Goal: Check status: Check status

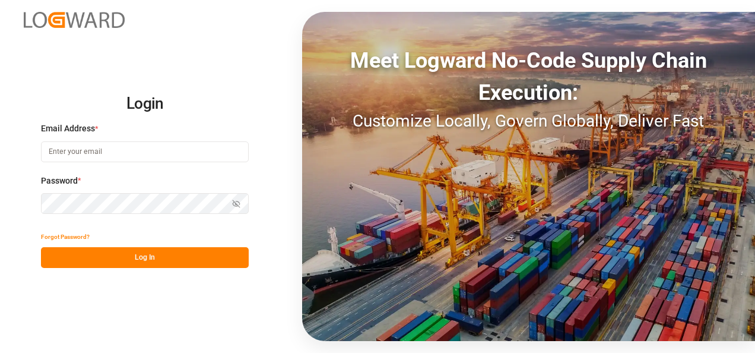
type input "[EMAIL_ADDRESS][DOMAIN_NAME]"
click at [132, 258] on button "Log In" at bounding box center [145, 257] width 208 height 21
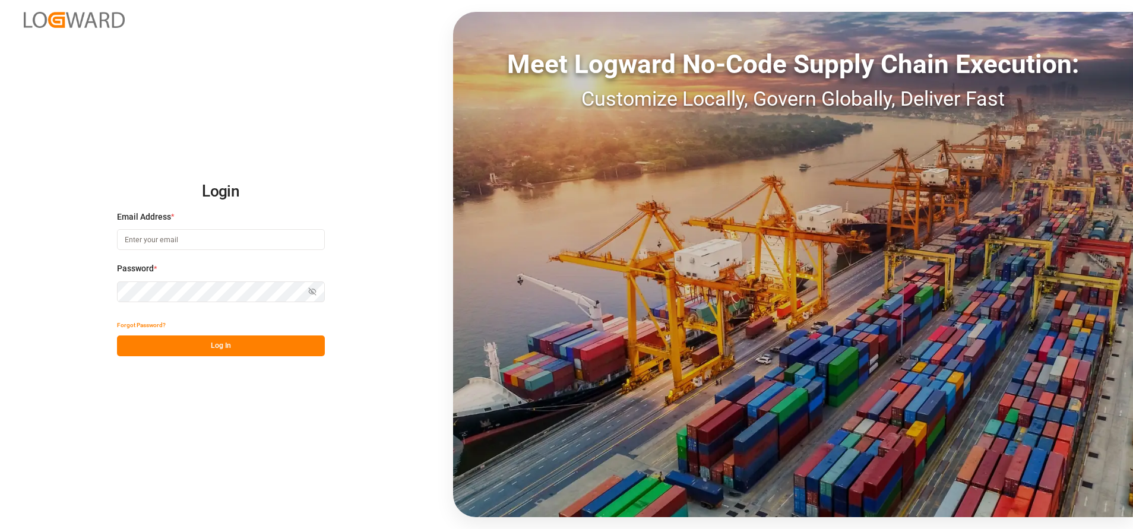
type input "[EMAIL_ADDRESS][DOMAIN_NAME]"
click at [294, 348] on button "Log In" at bounding box center [221, 345] width 208 height 21
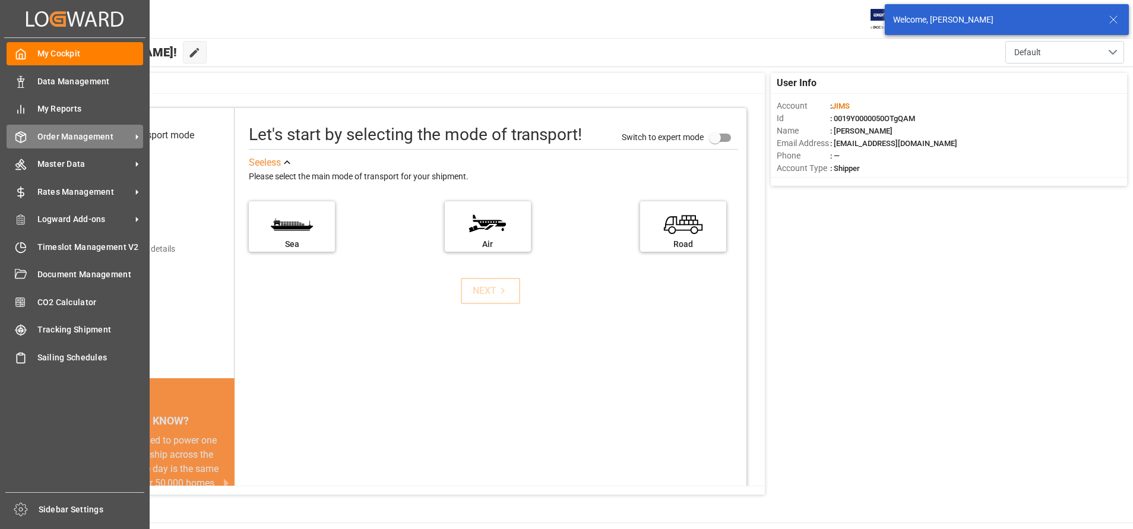
click at [47, 139] on span "Order Management" at bounding box center [84, 137] width 94 height 12
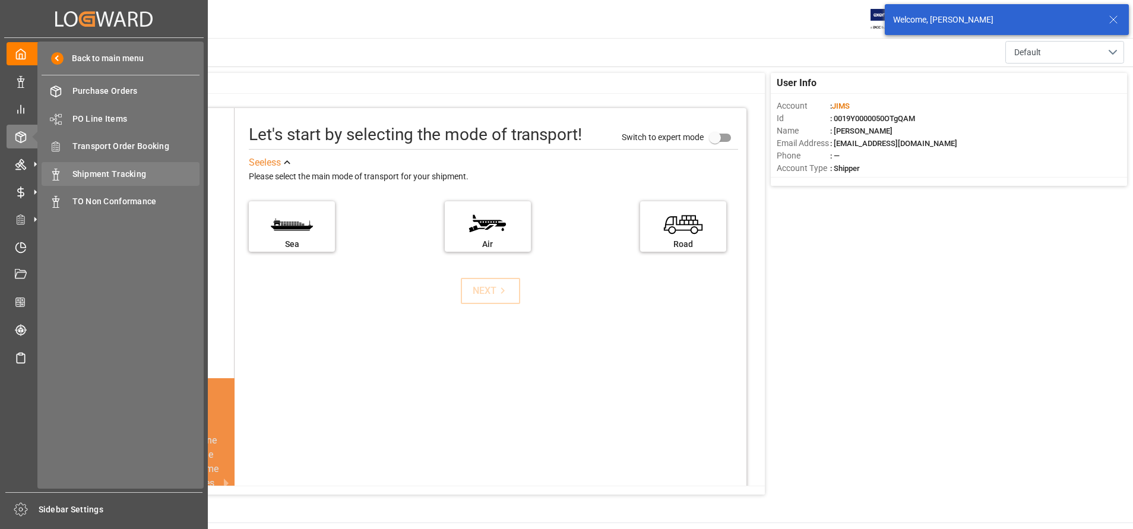
click at [100, 177] on span "Shipment Tracking" at bounding box center [136, 174] width 128 height 12
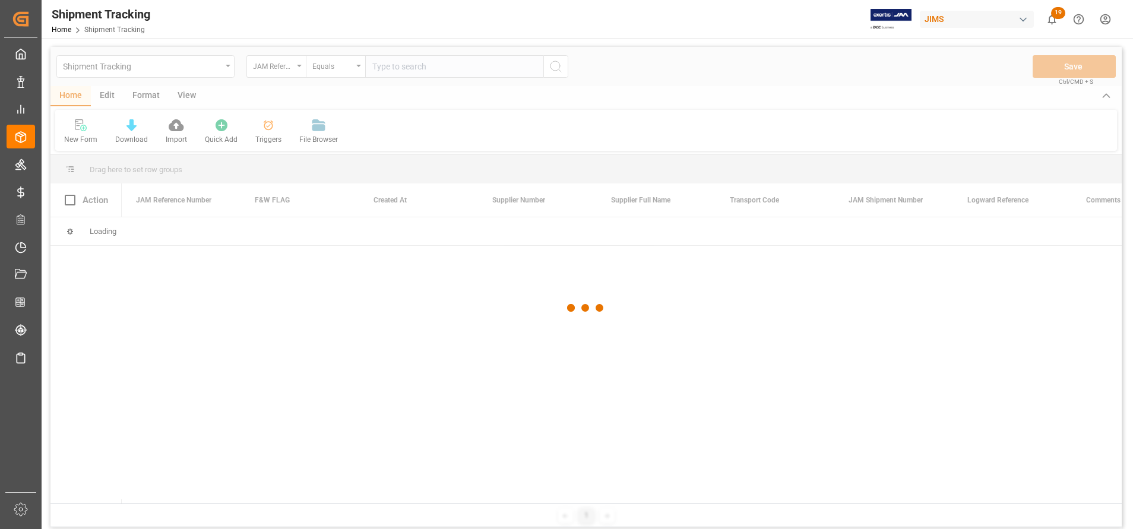
click at [293, 66] on div at bounding box center [585, 308] width 1071 height 522
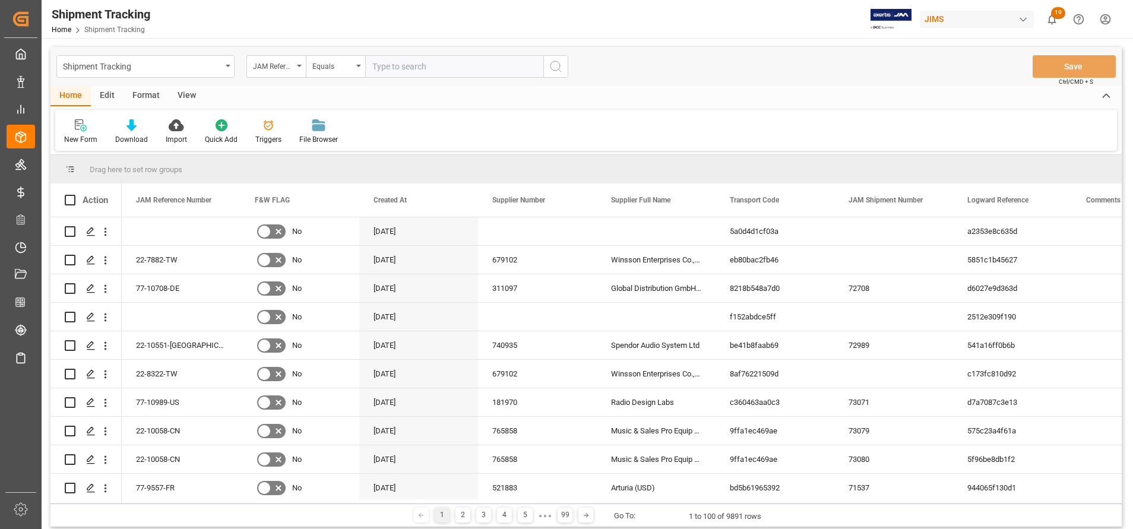
click at [293, 66] on div "JAM Reference Number" at bounding box center [275, 66] width 59 height 23
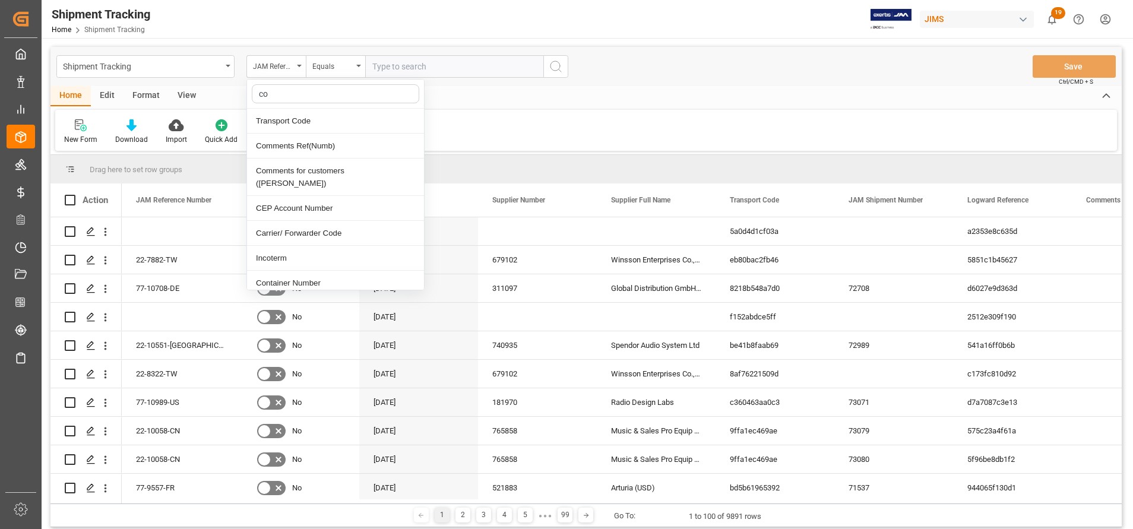
type input "con"
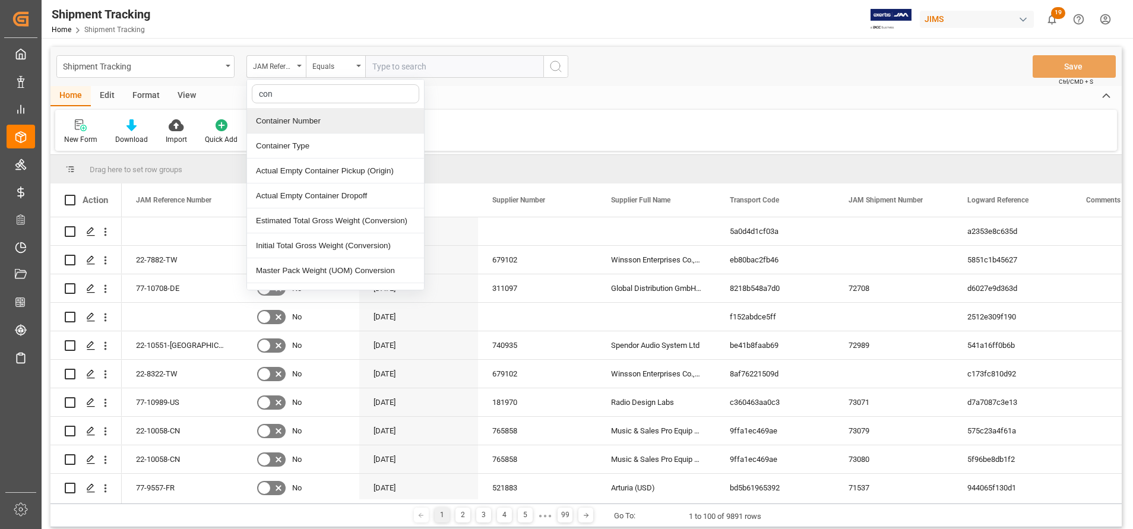
click at [301, 114] on div "Container Number" at bounding box center [335, 121] width 177 height 25
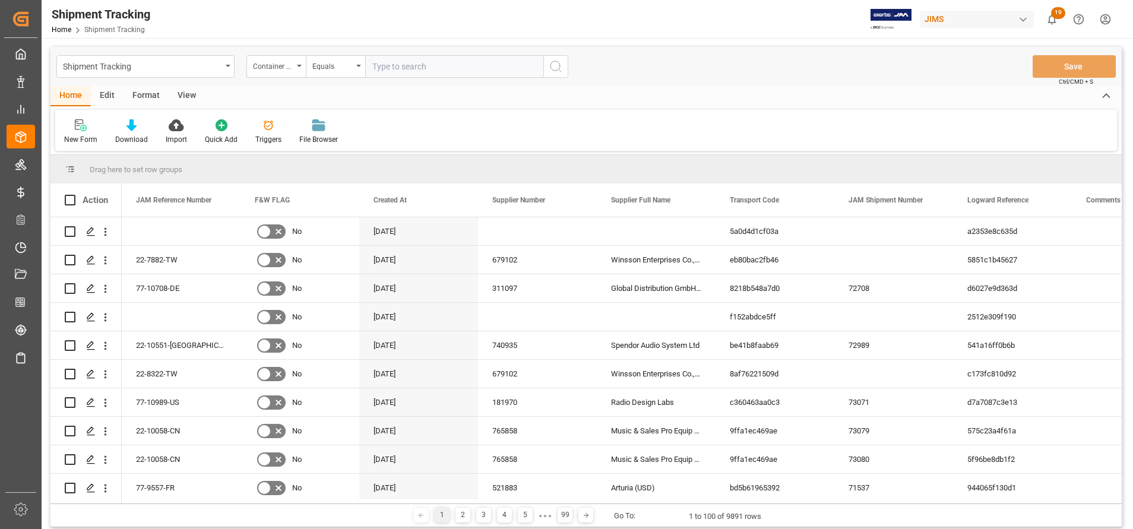
click at [455, 64] on input "text" at bounding box center [454, 66] width 178 height 23
paste input "TCNU1655250"
type input "TCNU1655250"
click at [554, 69] on icon "search button" at bounding box center [556, 66] width 14 height 14
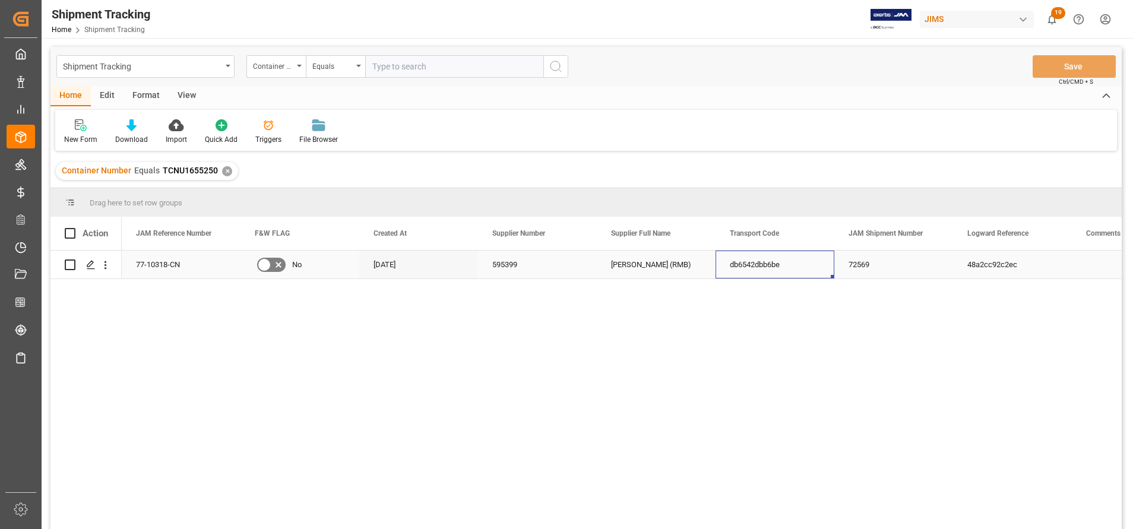
click at [738, 256] on div "db6542dbb6be" at bounding box center [774, 265] width 119 height 28
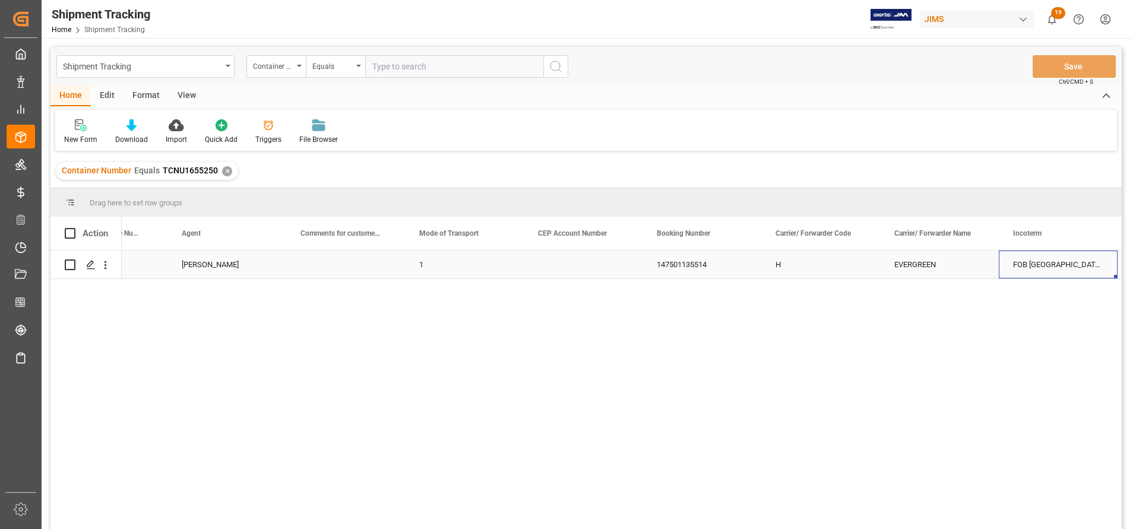
scroll to position [0, 1735]
click at [353, 255] on div "Press SPACE to select this row." at bounding box center [345, 265] width 119 height 28
